Goal: Information Seeking & Learning: Learn about a topic

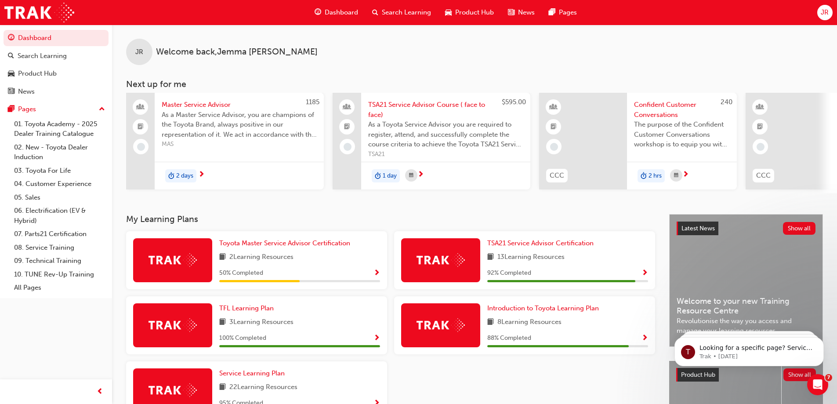
click at [221, 118] on span "As a Master Service Advisor, you are champions of the Toyota Brand, always posi…" at bounding box center [239, 125] width 155 height 30
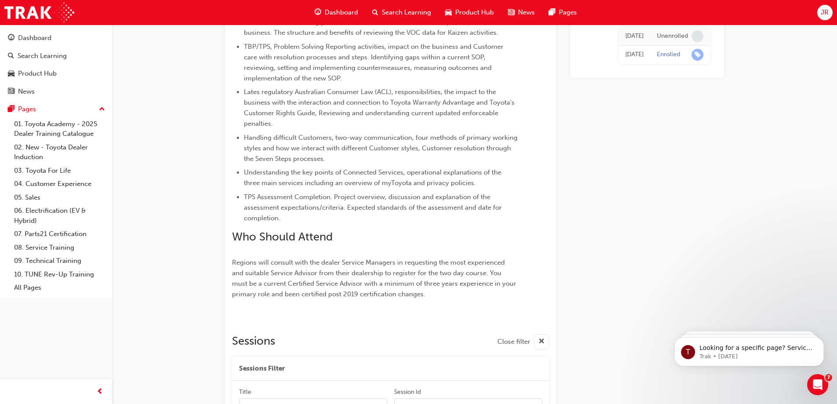
scroll to position [105, 0]
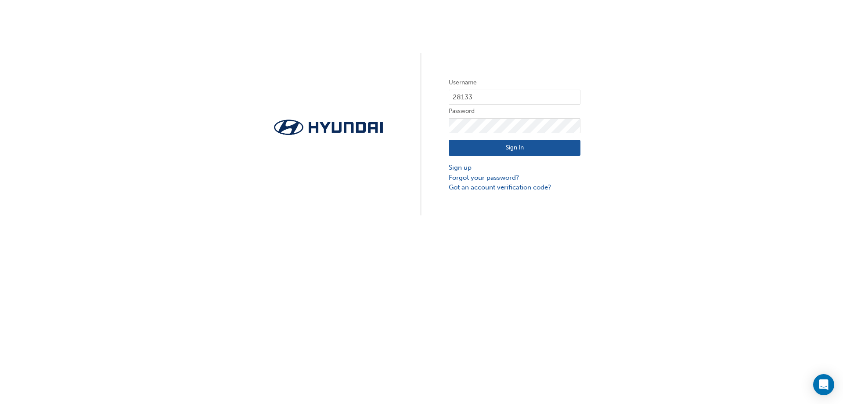
click at [535, 145] on button "Sign In" at bounding box center [515, 148] width 132 height 17
